Goal: Task Accomplishment & Management: Complete application form

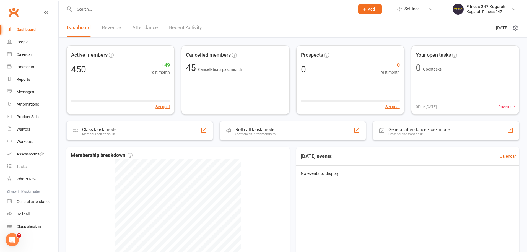
click at [369, 7] on span "Add" at bounding box center [371, 9] width 7 height 4
drag, startPoint x: 360, startPoint y: 38, endPoint x: 355, endPoint y: 38, distance: 5.0
click at [360, 38] on link "Member" at bounding box center [363, 37] width 49 height 13
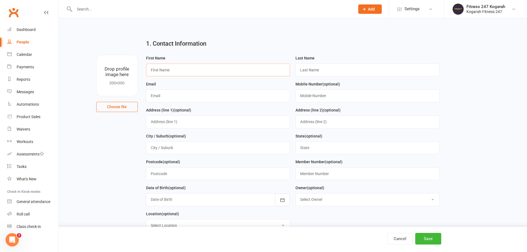
click at [172, 69] on input "text" at bounding box center [218, 70] width 144 height 13
paste input "[PERSON_NAME]"
type input "Yusuf"
paste input "Sisopha"
type input "Sisopha"
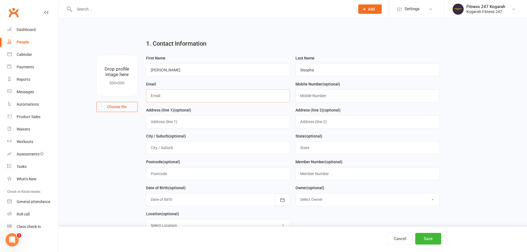
click at [170, 96] on input "text" at bounding box center [218, 95] width 144 height 13
paste input "[EMAIL_ADDRESS][DOMAIN_NAME]"
type input "[EMAIL_ADDRESS][DOMAIN_NAME]"
click at [299, 98] on input "text" at bounding box center [367, 95] width 144 height 13
click at [309, 98] on input "text" at bounding box center [367, 95] width 144 height 13
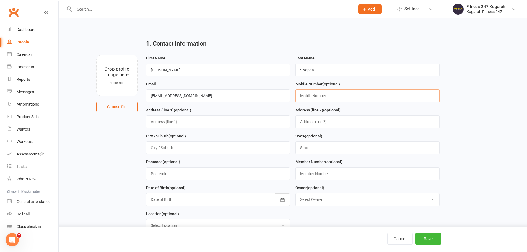
paste input "0415757845"
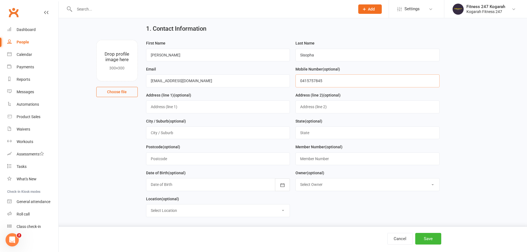
scroll to position [28, 0]
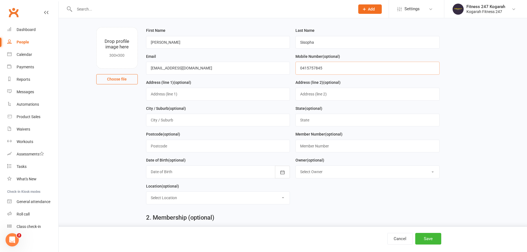
type input "0415757845"
click at [315, 149] on input "text" at bounding box center [367, 146] width 144 height 13
click at [303, 149] on input "text" at bounding box center [367, 146] width 144 height 13
paste input "500003"
type input "500003"
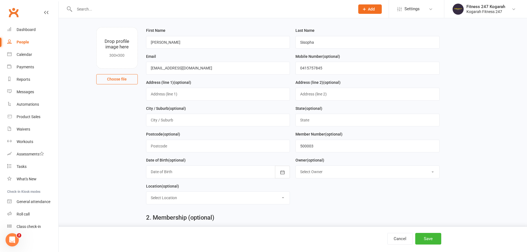
click at [317, 171] on select "Select Owner Fitness 247 Kogarah" at bounding box center [368, 172] width 144 height 12
select select "0"
click at [296, 167] on select "Select Owner Fitness 247 Kogarah" at bounding box center [368, 172] width 144 height 12
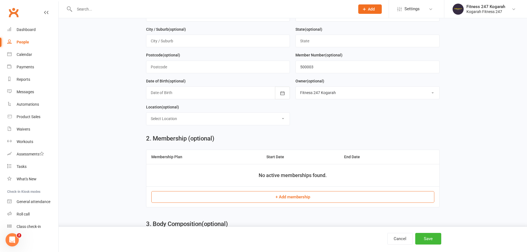
scroll to position [138, 0]
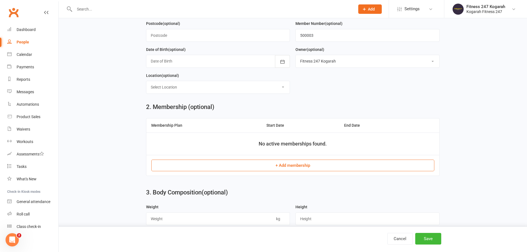
click at [280, 166] on button "+ Add membership" at bounding box center [292, 166] width 283 height 12
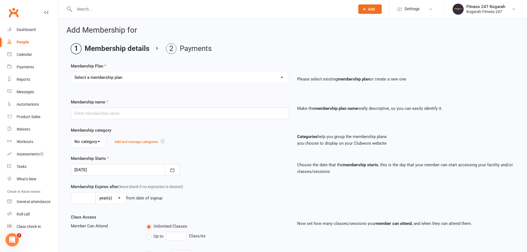
click at [149, 79] on select "Select a membership plan Create new Membership Plan Foundation 19.45 Foundation…" at bounding box center [179, 77] width 217 height 11
select select "18"
click at [71, 72] on select "Select a membership plan Create new Membership Plan Foundation 19.45 Foundation…" at bounding box center [179, 77] width 217 height 11
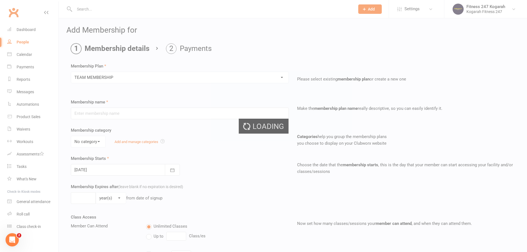
type input "TEAM MEMBERSHIP"
select select "2"
type input "0"
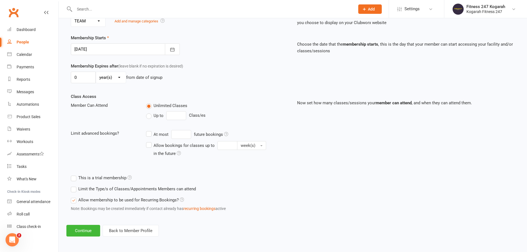
scroll to position [121, 0]
click at [91, 230] on button "Continue" at bounding box center [83, 231] width 34 height 12
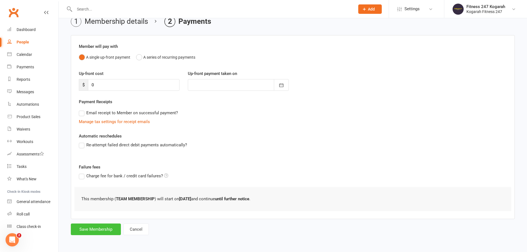
click at [87, 232] on button "Save Membership" at bounding box center [96, 230] width 50 height 12
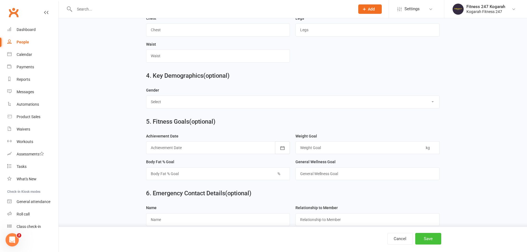
scroll to position [377, 0]
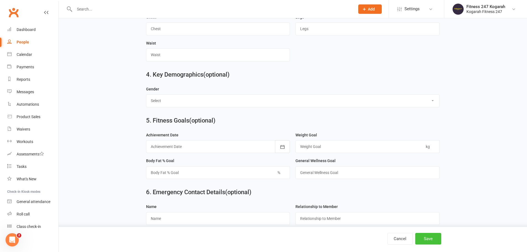
click at [423, 241] on button "Save" at bounding box center [428, 239] width 26 height 12
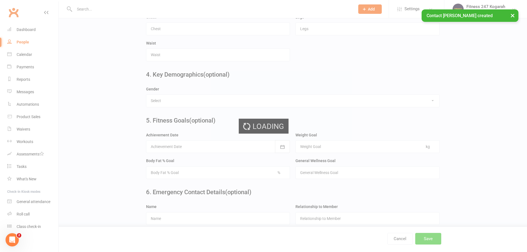
scroll to position [0, 0]
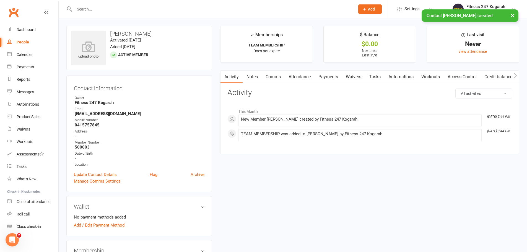
click at [466, 76] on link "Access Control" at bounding box center [462, 77] width 37 height 13
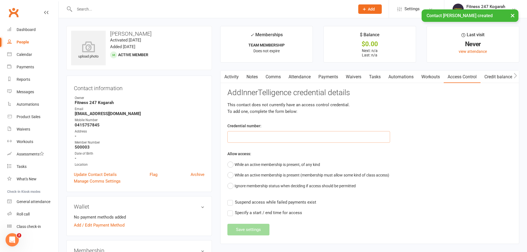
click at [280, 139] on input "text" at bounding box center [308, 137] width 163 height 12
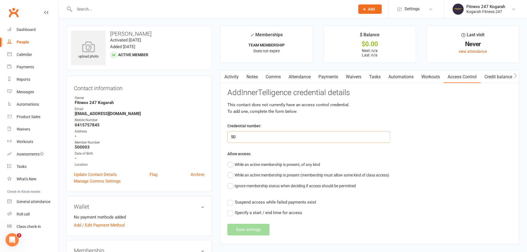
type input "5"
paste input "500003"
type input "500003"
drag, startPoint x: 249, startPoint y: 167, endPoint x: 248, endPoint y: 178, distance: 10.5
click at [249, 167] on button "While an active membership is present, of any kind" at bounding box center [273, 164] width 93 height 11
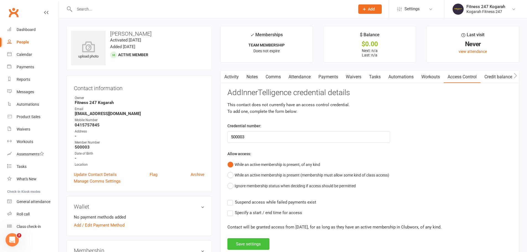
click at [247, 239] on button "Save settings" at bounding box center [248, 244] width 42 height 12
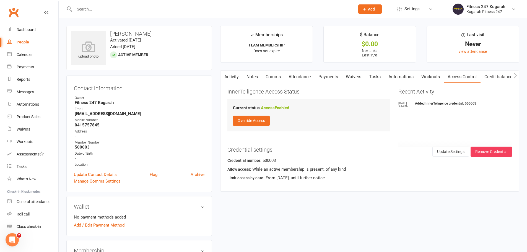
click at [86, 8] on input "text" at bounding box center [212, 9] width 278 height 8
type input "500003"
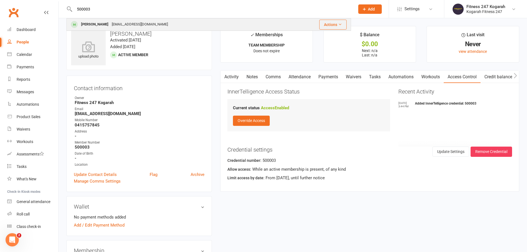
click at [94, 25] on div "[PERSON_NAME]" at bounding box center [94, 24] width 31 height 8
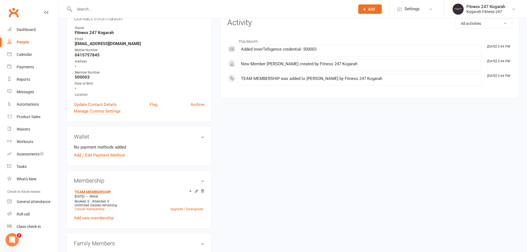
scroll to position [55, 0]
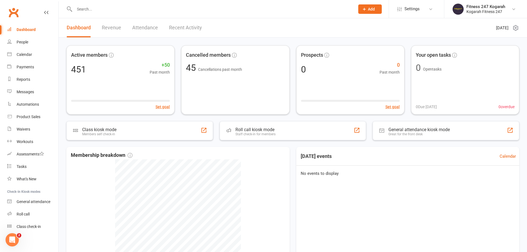
click at [128, 10] on input "text" at bounding box center [212, 9] width 278 height 8
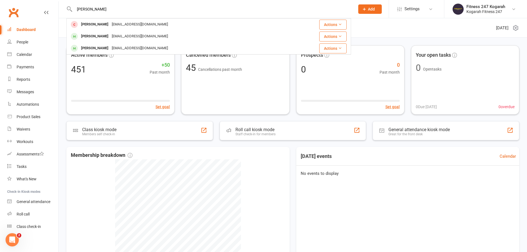
type input "yusef"
click at [98, 48] on div "[PERSON_NAME]" at bounding box center [94, 48] width 31 height 8
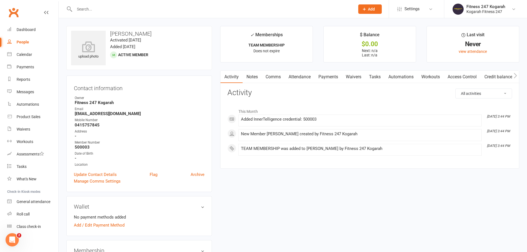
click at [469, 77] on link "Access Control" at bounding box center [462, 77] width 37 height 13
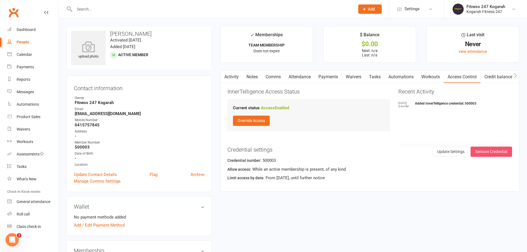
click at [484, 153] on button "Remove Credential" at bounding box center [491, 152] width 41 height 10
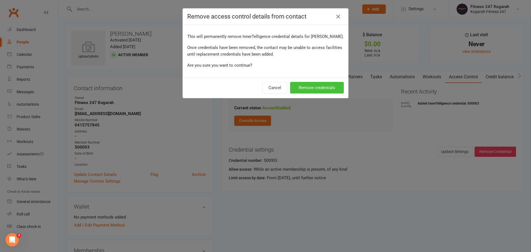
click at [324, 88] on button "Remove credentials" at bounding box center [317, 88] width 54 height 12
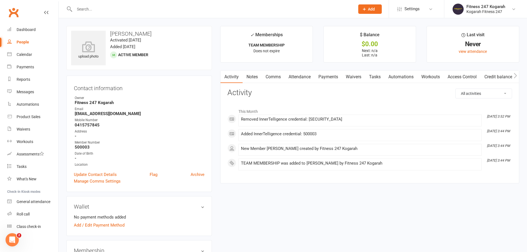
click at [463, 75] on link "Access Control" at bounding box center [462, 77] width 37 height 13
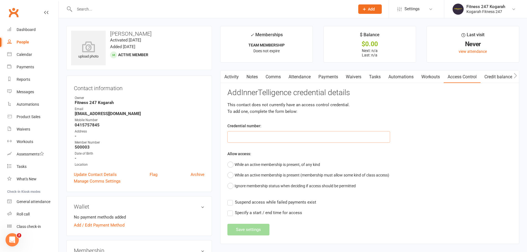
click at [258, 140] on input "text" at bounding box center [308, 137] width 163 height 12
type input "500017"
click at [260, 164] on button "While an active membership is present, of any kind" at bounding box center [273, 164] width 93 height 11
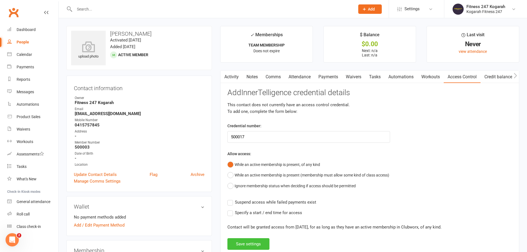
click at [240, 244] on button "Save settings" at bounding box center [248, 244] width 42 height 12
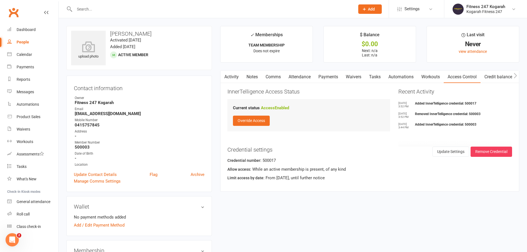
click at [111, 7] on input "text" at bounding box center [212, 9] width 278 height 8
click at [514, 77] on icon "button" at bounding box center [515, 76] width 3 height 6
click at [516, 76] on icon "button" at bounding box center [515, 75] width 3 height 5
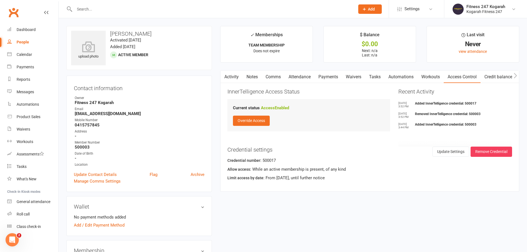
click at [233, 80] on link "Activity" at bounding box center [231, 77] width 22 height 13
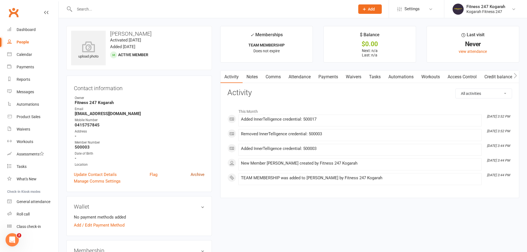
click at [203, 176] on link "Archive" at bounding box center [198, 174] width 14 height 7
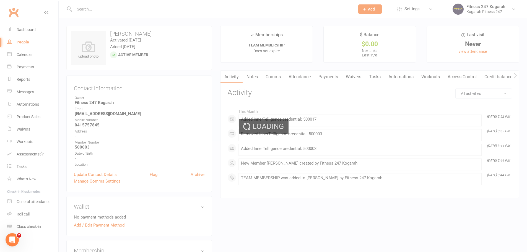
select select "100"
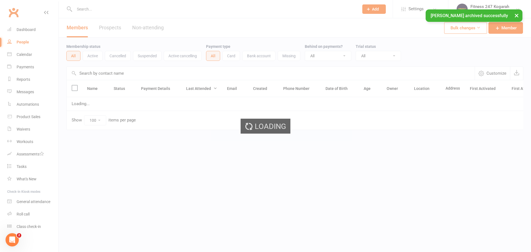
click at [93, 9] on div "× [PERSON_NAME] archived successfully" at bounding box center [262, 9] width 524 height 0
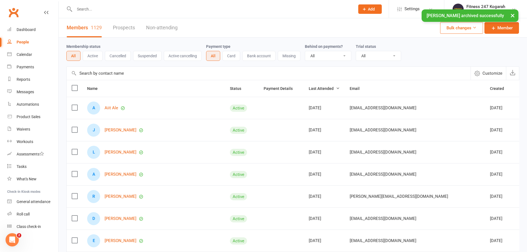
click at [89, 9] on input "text" at bounding box center [212, 9] width 278 height 8
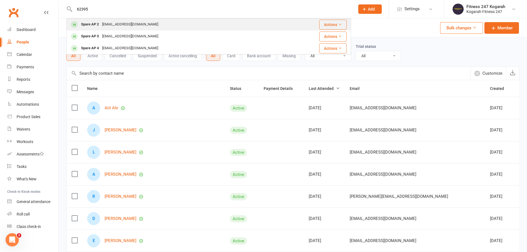
type input "62395"
click at [92, 22] on div "Spare AP 2" at bounding box center [89, 24] width 21 height 8
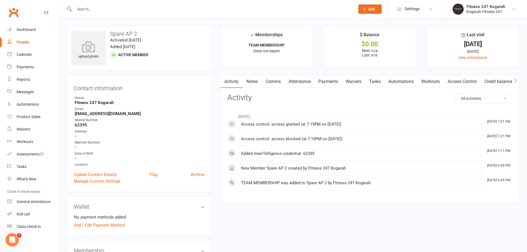
click at [458, 82] on link "Access Control" at bounding box center [462, 81] width 37 height 13
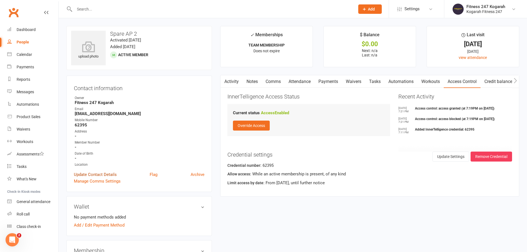
click at [91, 173] on link "Update Contact Details" at bounding box center [95, 174] width 43 height 7
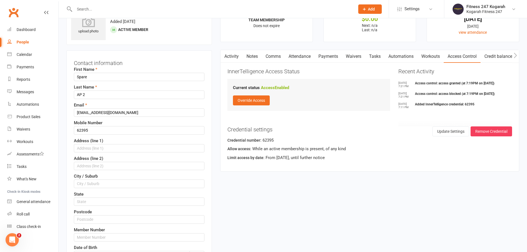
scroll to position [26, 0]
drag, startPoint x: 94, startPoint y: 75, endPoint x: 52, endPoint y: 79, distance: 42.5
paste input "[PERSON_NAME]"
type input "[PERSON_NAME]"
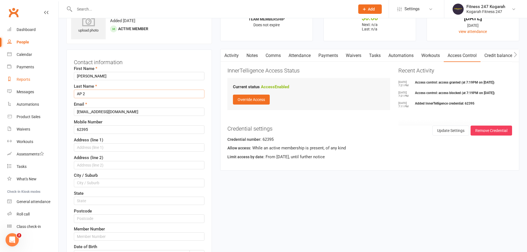
paste input "Sisopha"
type input "Sisopha"
drag, startPoint x: 129, startPoint y: 110, endPoint x: 51, endPoint y: 112, distance: 77.2
paste input "[EMAIL_ADDRESS]"
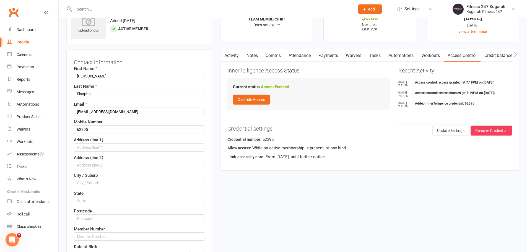
type input "[EMAIL_ADDRESS][DOMAIN_NAME]"
click at [105, 131] on input "62395" at bounding box center [139, 129] width 131 height 8
drag, startPoint x: 99, startPoint y: 129, endPoint x: 72, endPoint y: 130, distance: 27.1
click at [72, 130] on div "Contact information First Name [PERSON_NAME] Last Name Sisopha Email [EMAIL_ADD…" at bounding box center [138, 184] width 145 height 268
paste input "041575784"
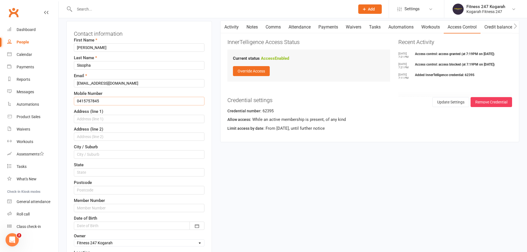
scroll to position [81, 0]
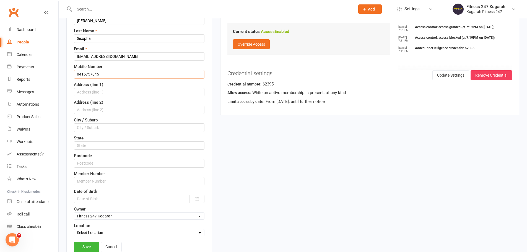
type input "0415757845"
click at [91, 185] on input "text" at bounding box center [139, 181] width 131 height 8
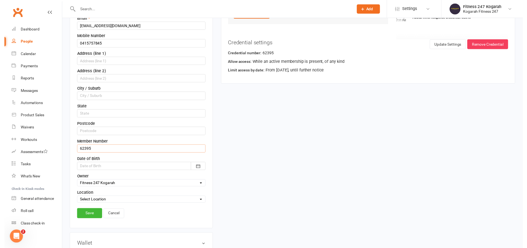
scroll to position [137, 0]
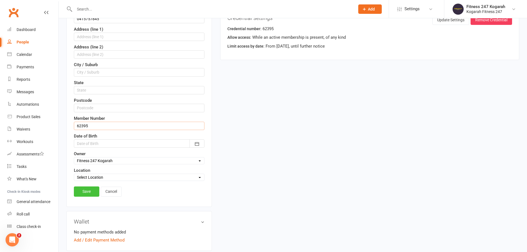
type input "62395"
click at [87, 192] on link "Save" at bounding box center [86, 191] width 25 height 10
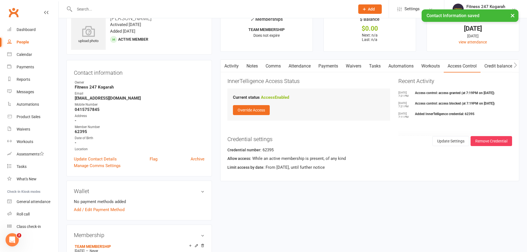
scroll to position [0, 0]
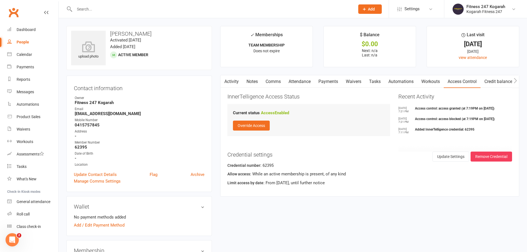
click at [119, 7] on input "text" at bounding box center [212, 9] width 278 height 8
paste input "0434060481"
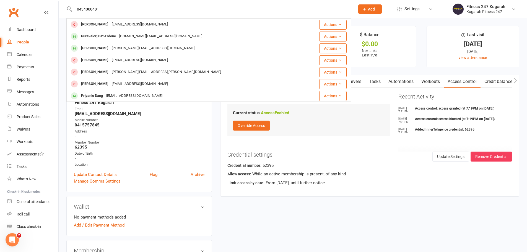
type input "0434060481"
click at [107, 38] on div "Purevelorj Bat-Erdene" at bounding box center [98, 36] width 38 height 8
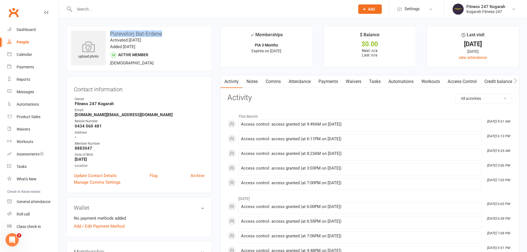
drag, startPoint x: 165, startPoint y: 33, endPoint x: 112, endPoint y: 34, distance: 53.4
click at [112, 34] on h3 "Purevelorj Bat-Erdene" at bounding box center [139, 34] width 136 height 6
copy h3 "Purevelorj Bat-Erdene"
click at [473, 83] on link "Access Control" at bounding box center [462, 81] width 37 height 13
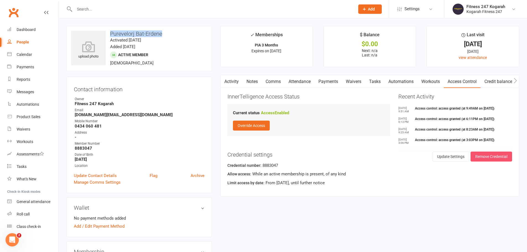
click at [484, 158] on button "Remove Credential" at bounding box center [491, 157] width 41 height 10
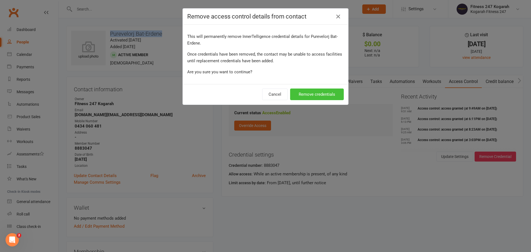
click at [303, 96] on button "Remove credentials" at bounding box center [317, 95] width 54 height 12
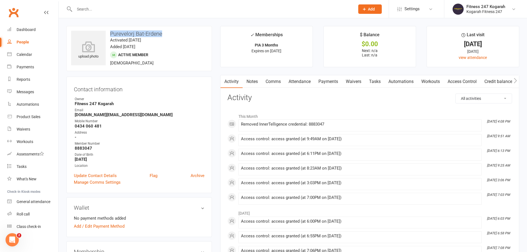
click at [468, 83] on link "Access Control" at bounding box center [462, 81] width 37 height 13
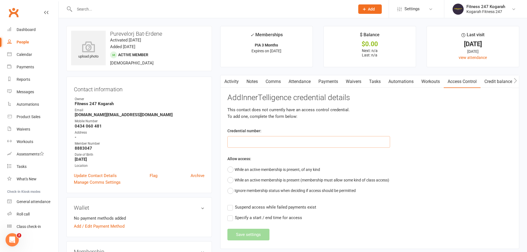
click at [282, 141] on input "text" at bounding box center [308, 142] width 163 height 12
type input "500043"
click at [278, 171] on button "While an active membership is present, of any kind" at bounding box center [273, 169] width 93 height 11
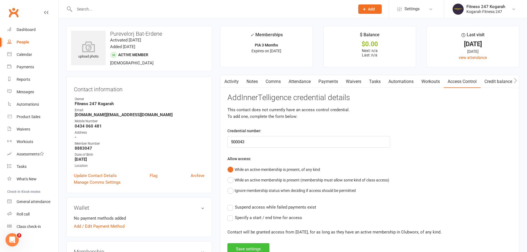
click at [252, 250] on button "Save settings" at bounding box center [248, 249] width 42 height 12
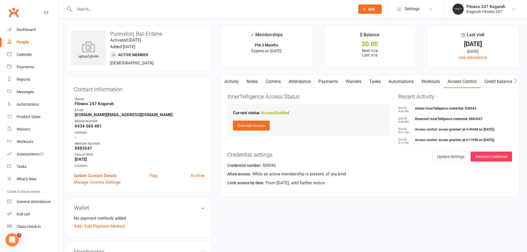
click at [95, 176] on link "Update Contact Details" at bounding box center [95, 175] width 43 height 7
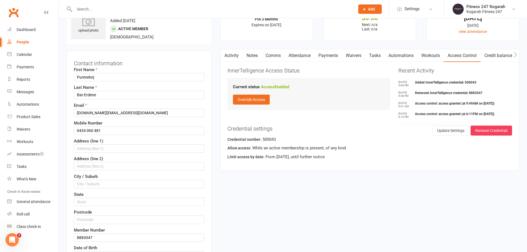
scroll to position [109, 0]
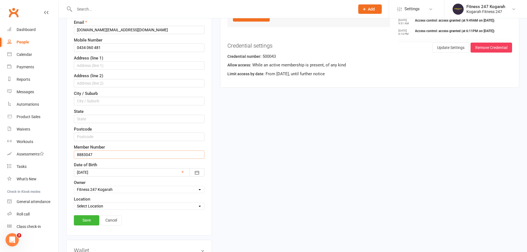
drag, startPoint x: 103, startPoint y: 154, endPoint x: 55, endPoint y: 154, distance: 48.7
click at [86, 222] on link "Save" at bounding box center [86, 220] width 25 height 10
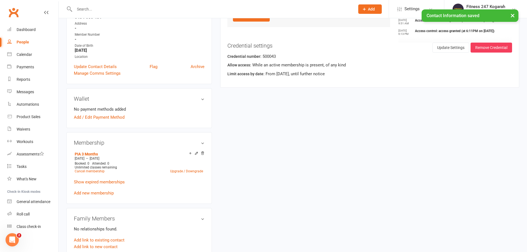
scroll to position [0, 0]
